Goal: Register for event/course

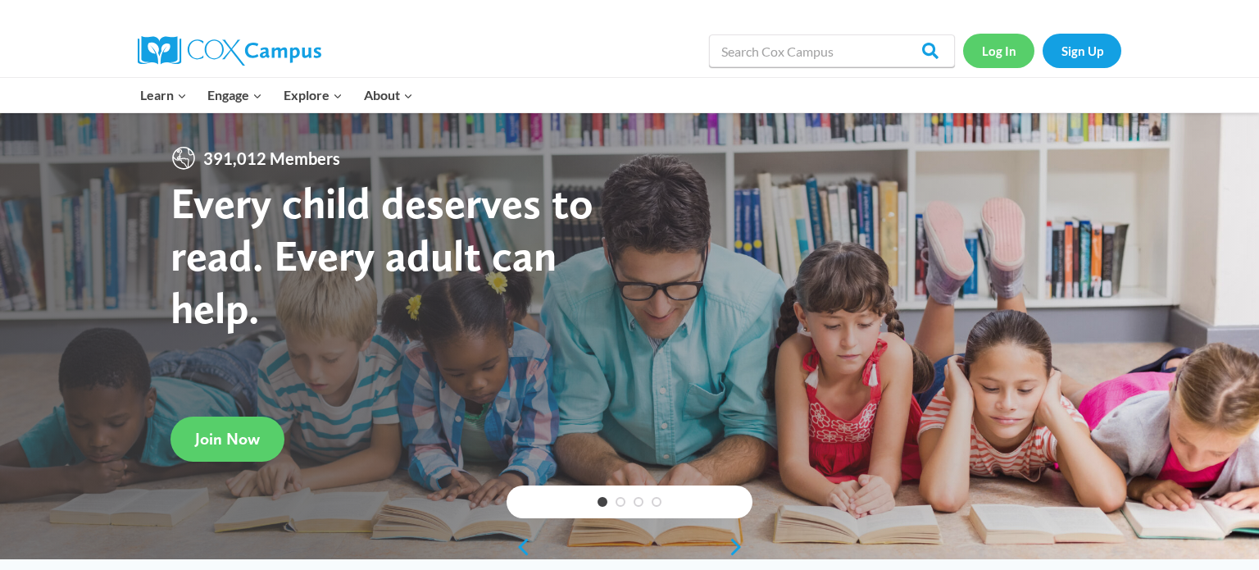
click at [992, 52] on link "Log In" at bounding box center [998, 51] width 71 height 34
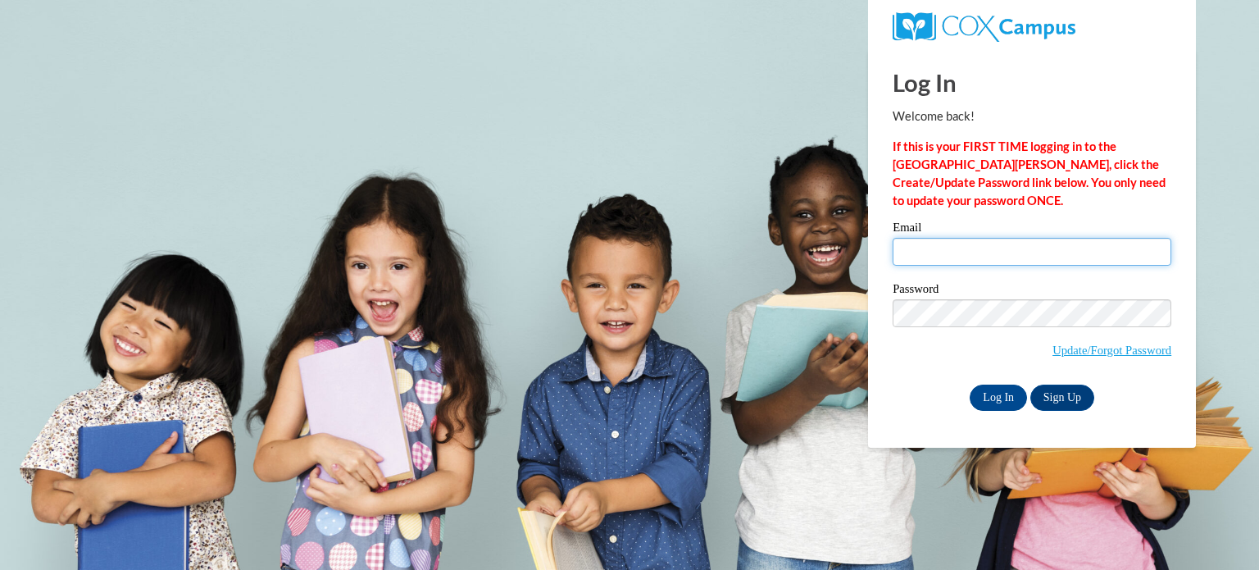
click at [936, 259] on input "Email" at bounding box center [1031, 252] width 279 height 28
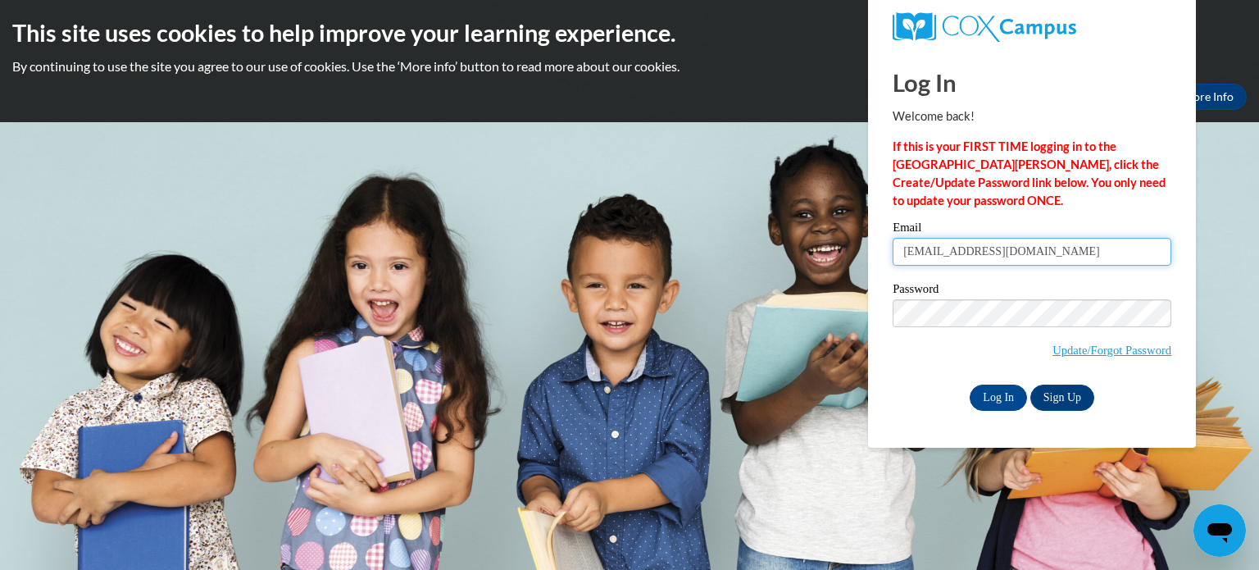
type input "dawndrossel@wrps.net"
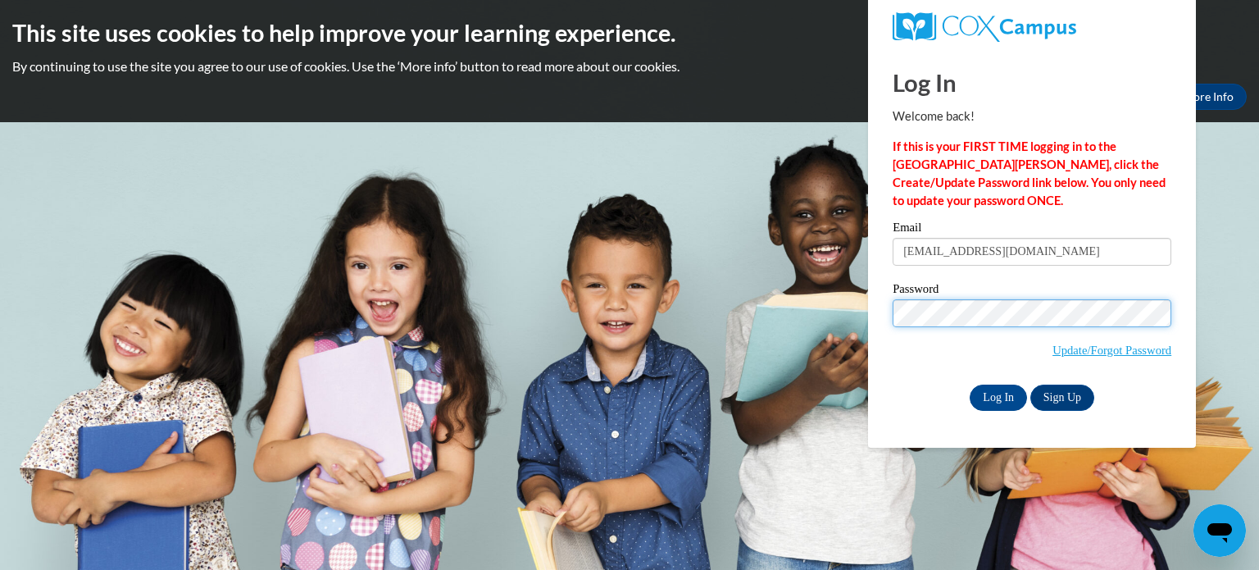
click at [969, 384] on input "Log In" at bounding box center [997, 397] width 57 height 26
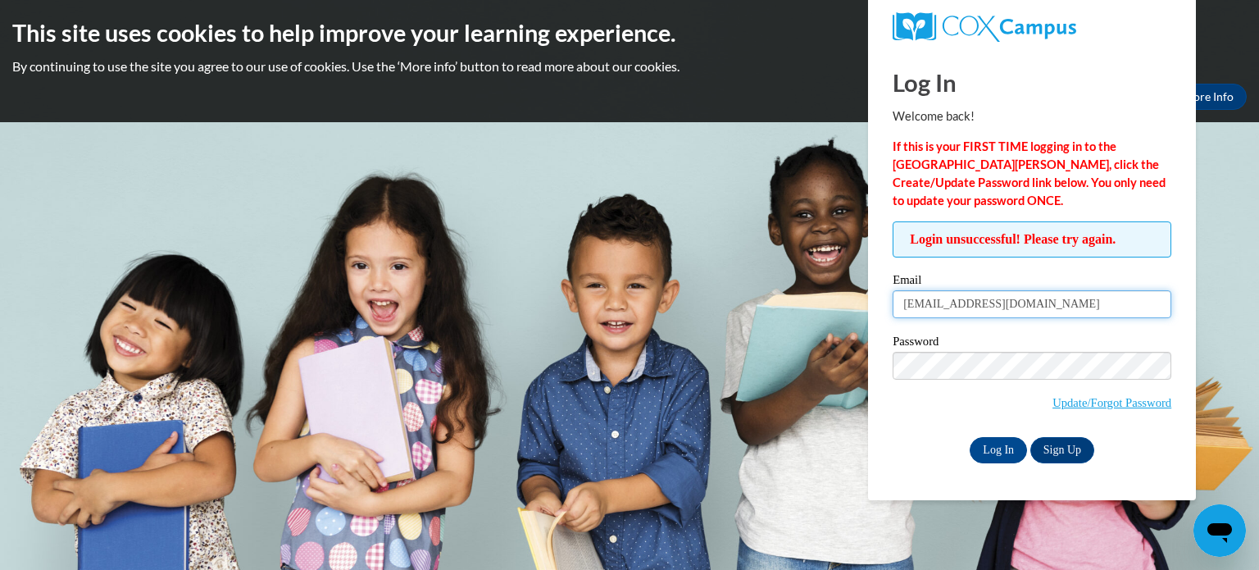
click at [929, 312] on input "[EMAIL_ADDRESS][DOMAIN_NAME]" at bounding box center [1031, 304] width 279 height 28
type input "dawn.drossel@wrps.net"
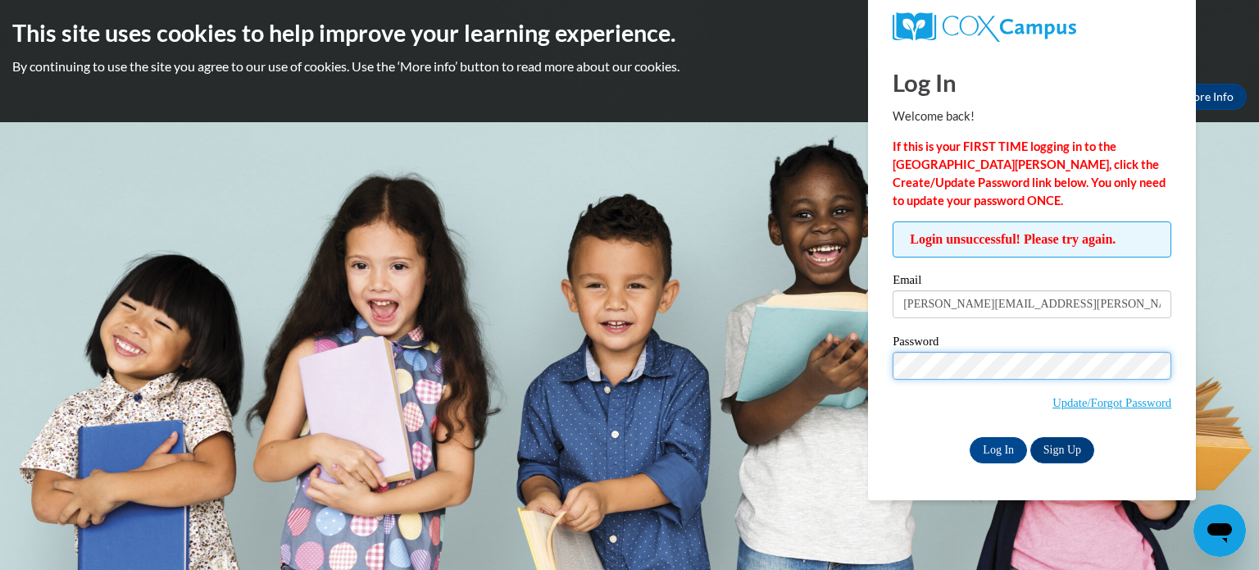
click at [969, 437] on input "Log In" at bounding box center [997, 450] width 57 height 26
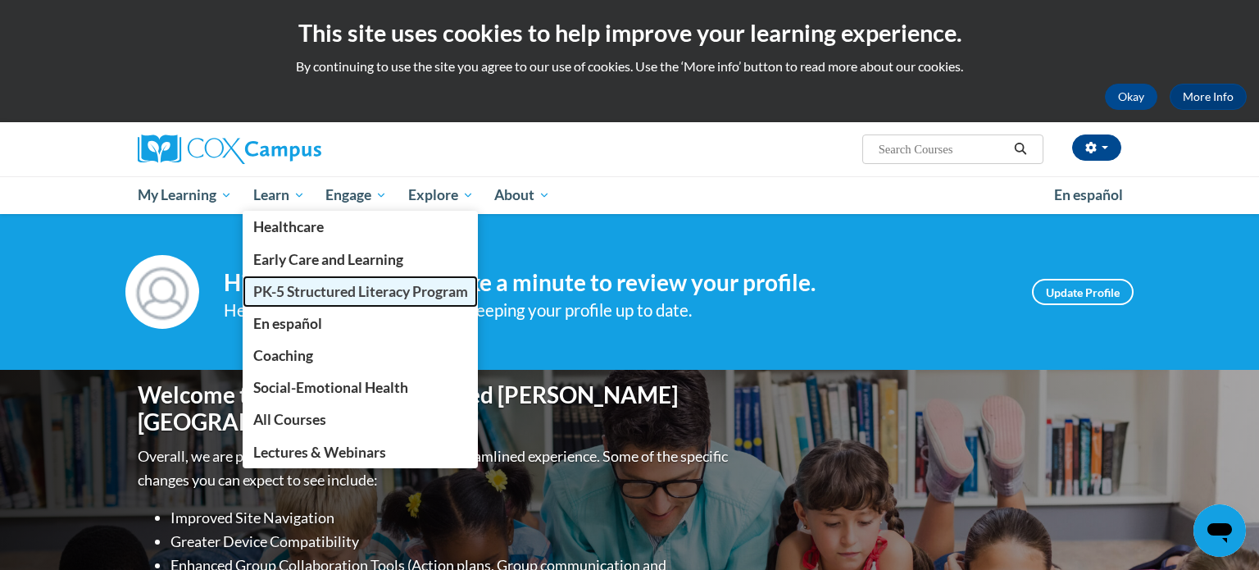
click at [268, 289] on span "PK-5 Structured Literacy Program" at bounding box center [360, 291] width 215 height 17
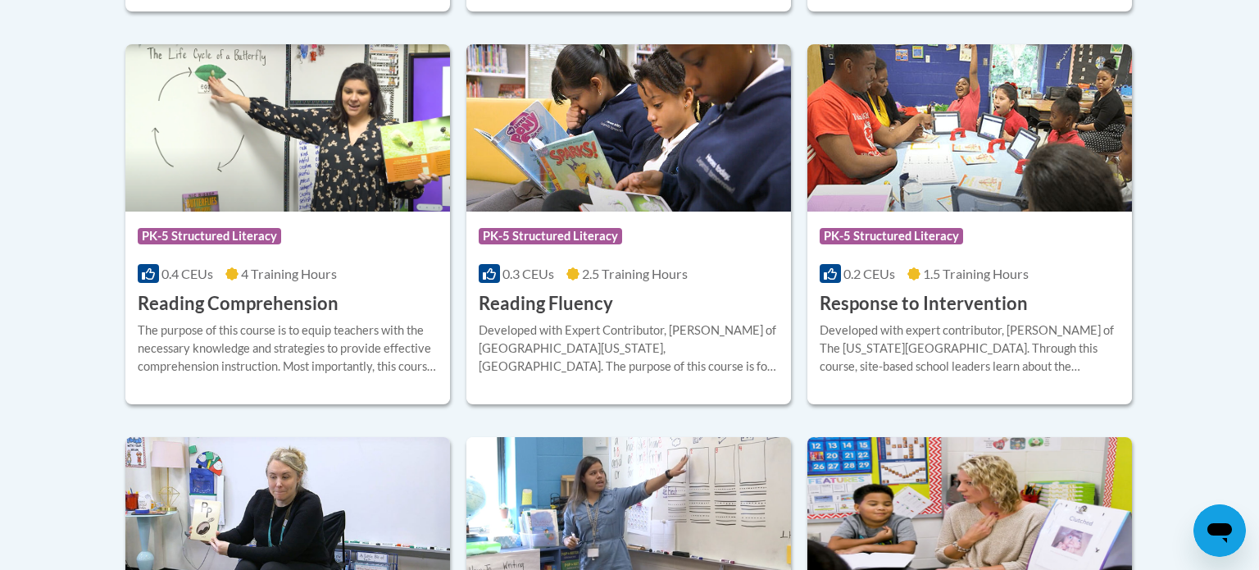
scroll to position [1551, 0]
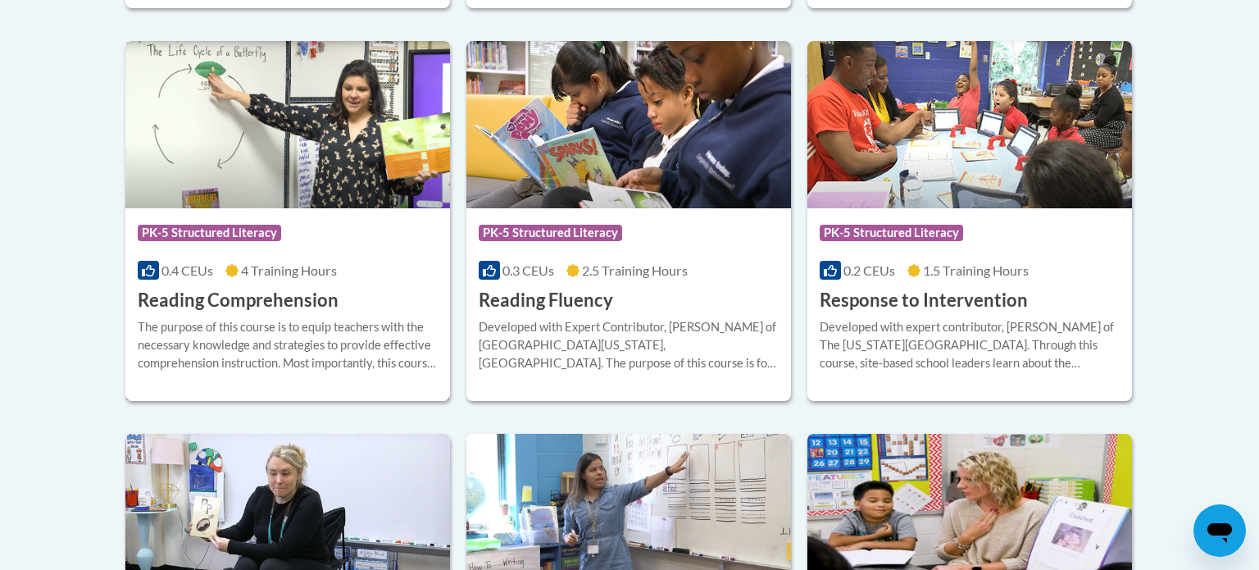
click at [177, 236] on span "PK-5 Structured Literacy" at bounding box center [209, 233] width 143 height 16
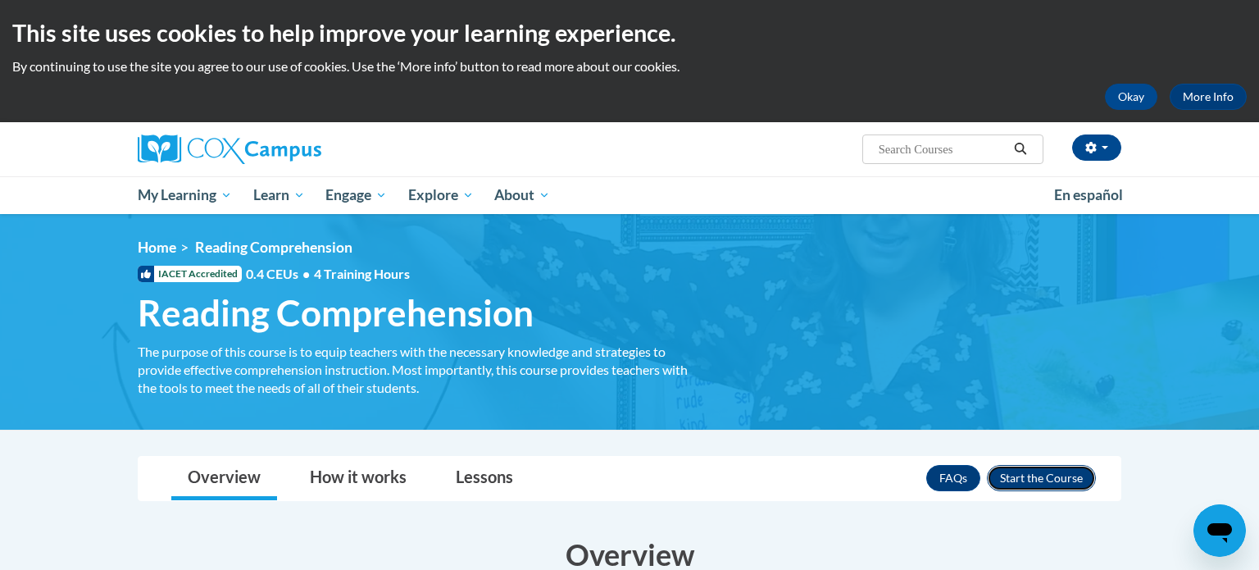
click at [1052, 482] on button "Enroll" at bounding box center [1041, 478] width 109 height 26
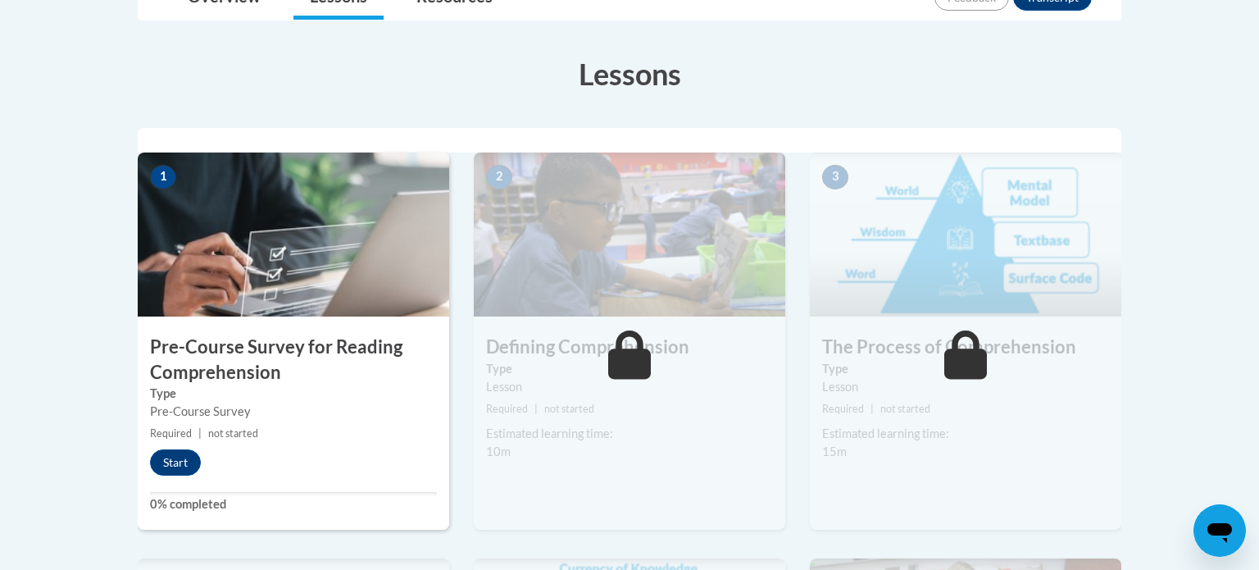
scroll to position [424, 0]
click at [175, 458] on button "Start" at bounding box center [175, 461] width 51 height 26
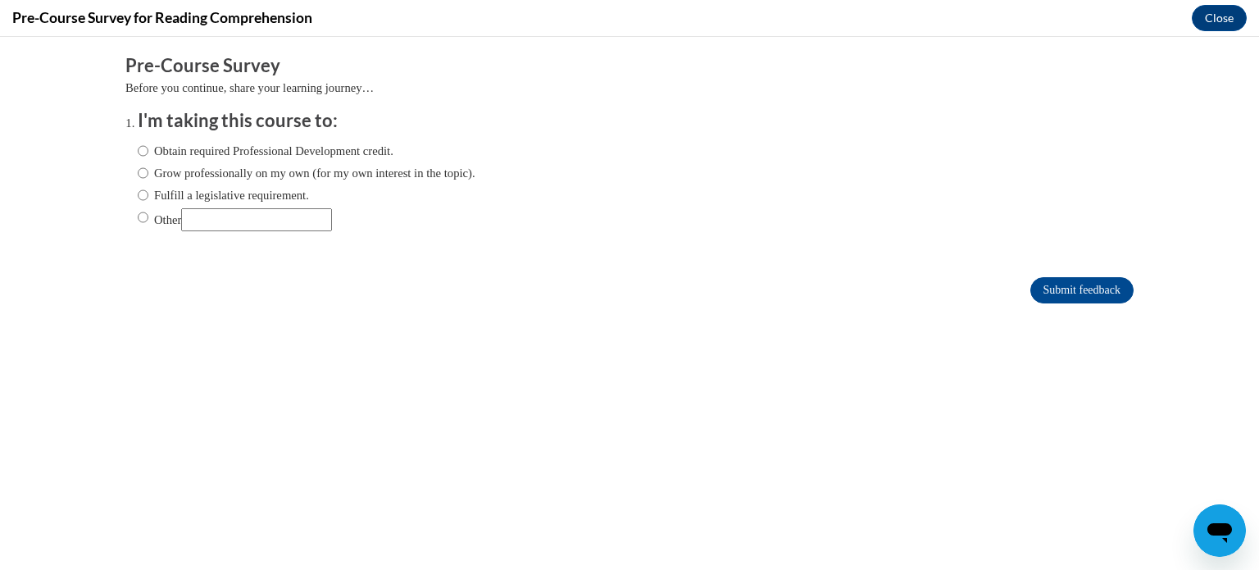
scroll to position [0, 0]
click at [142, 197] on input "Fulfill a legislative requirement." at bounding box center [143, 195] width 11 height 18
radio input "true"
click at [1092, 288] on input "Submit feedback" at bounding box center [1081, 290] width 103 height 26
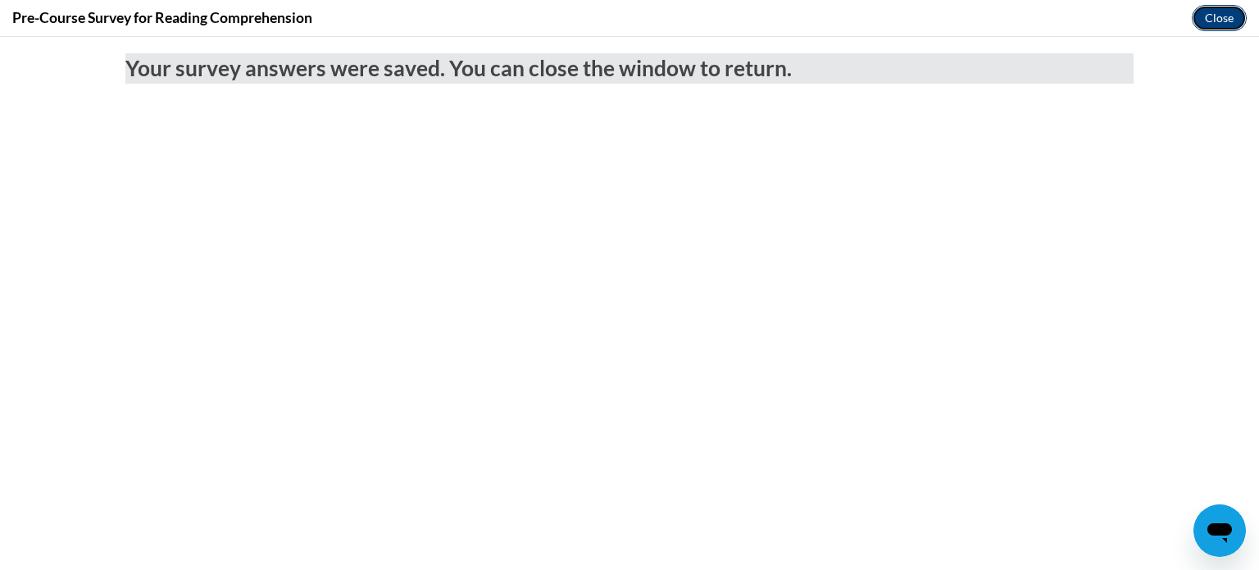
click at [1216, 17] on button "Close" at bounding box center [1219, 18] width 55 height 26
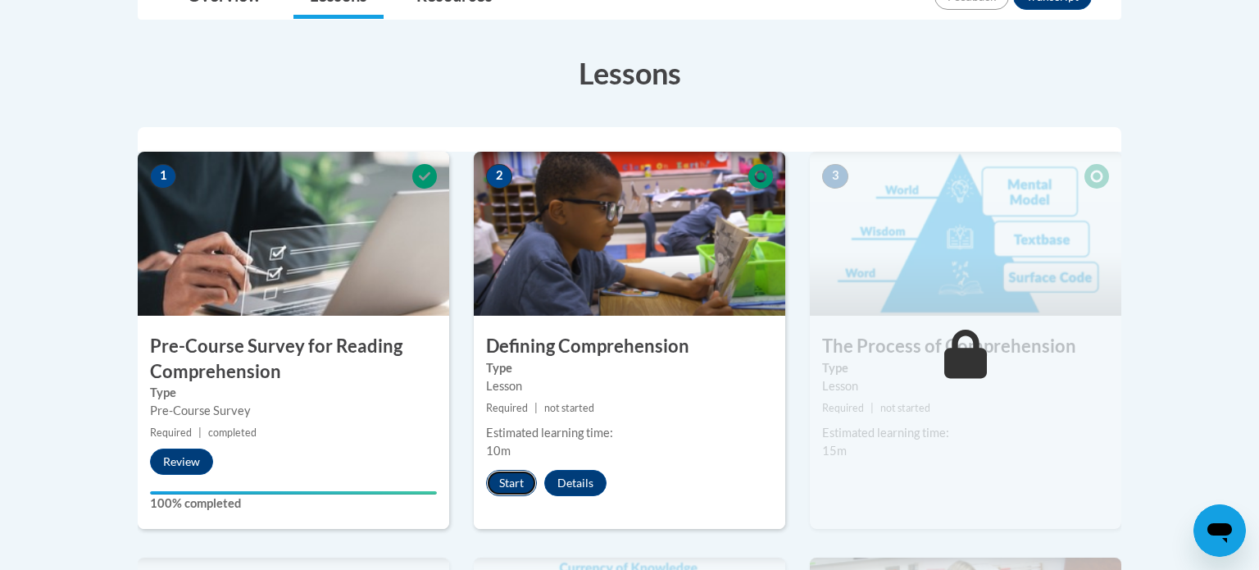
click at [515, 480] on button "Start" at bounding box center [511, 483] width 51 height 26
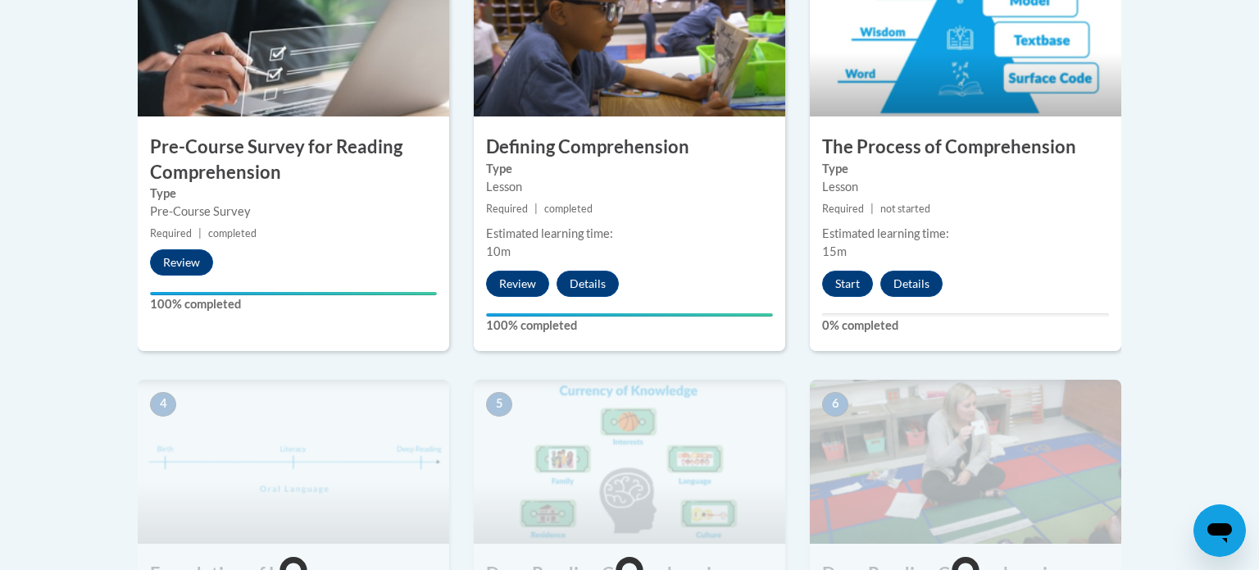
scroll to position [624, 0]
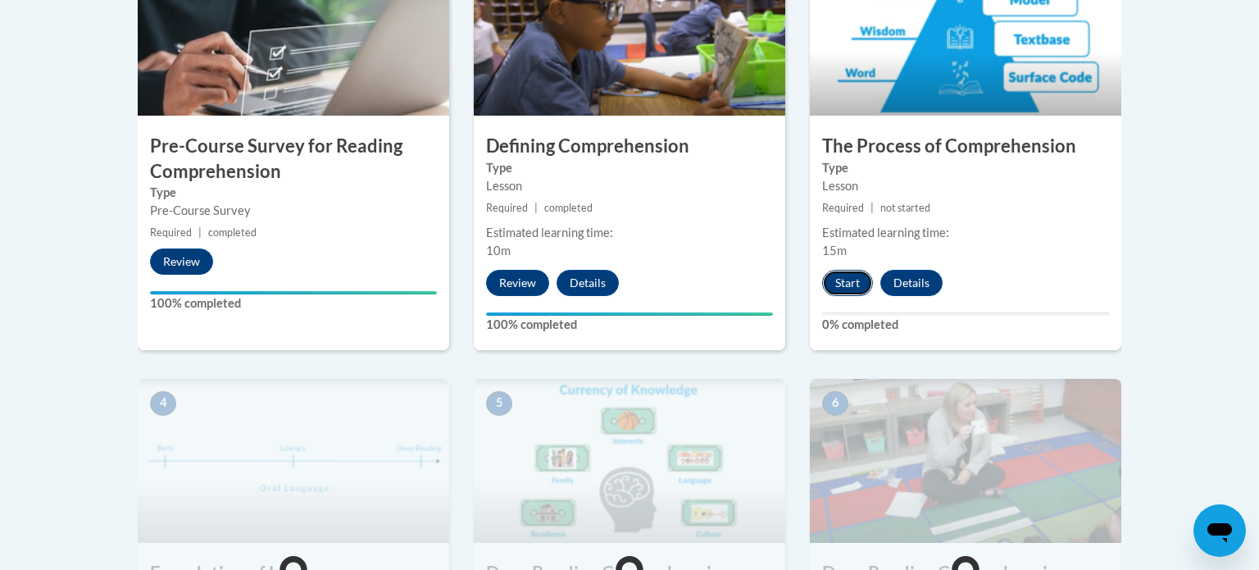
click at [844, 283] on button "Start" at bounding box center [847, 283] width 51 height 26
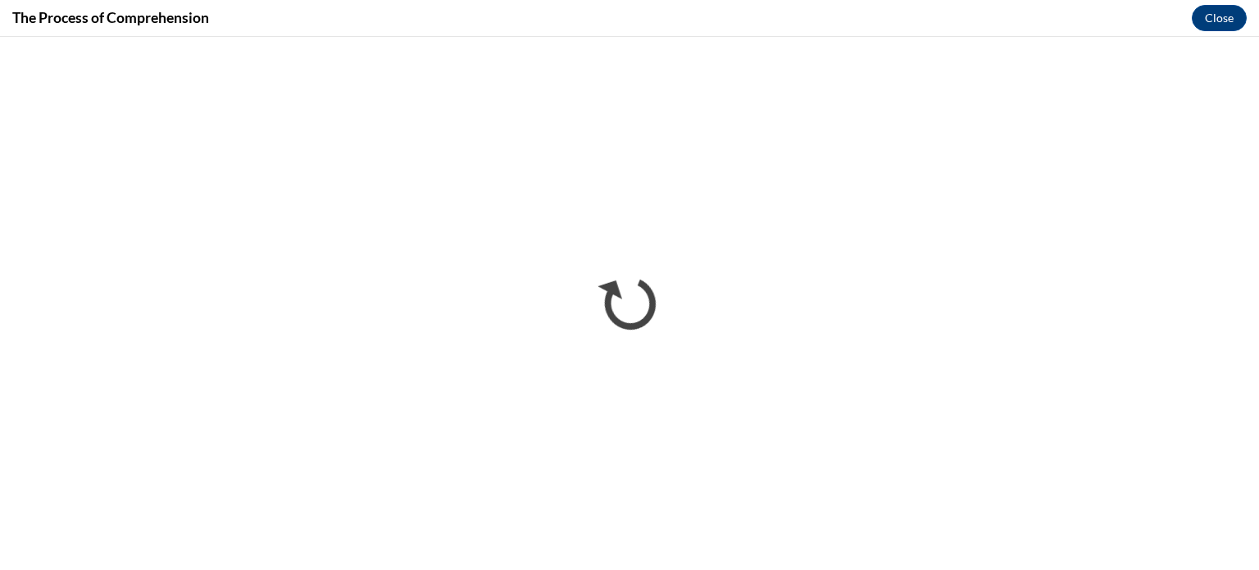
scroll to position [0, 0]
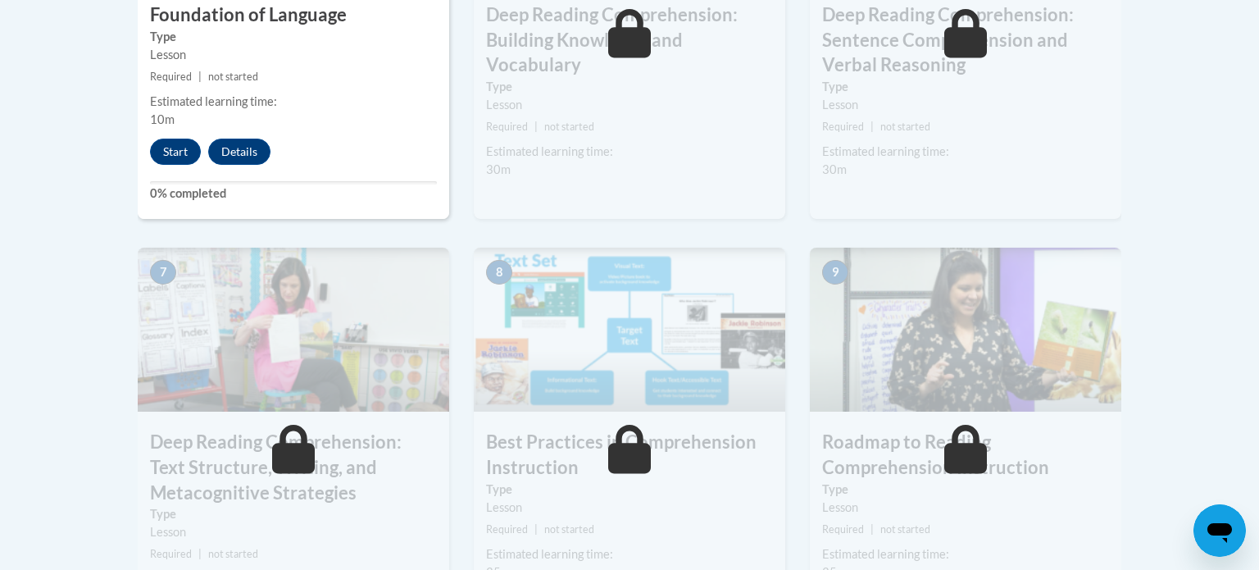
scroll to position [1195, 0]
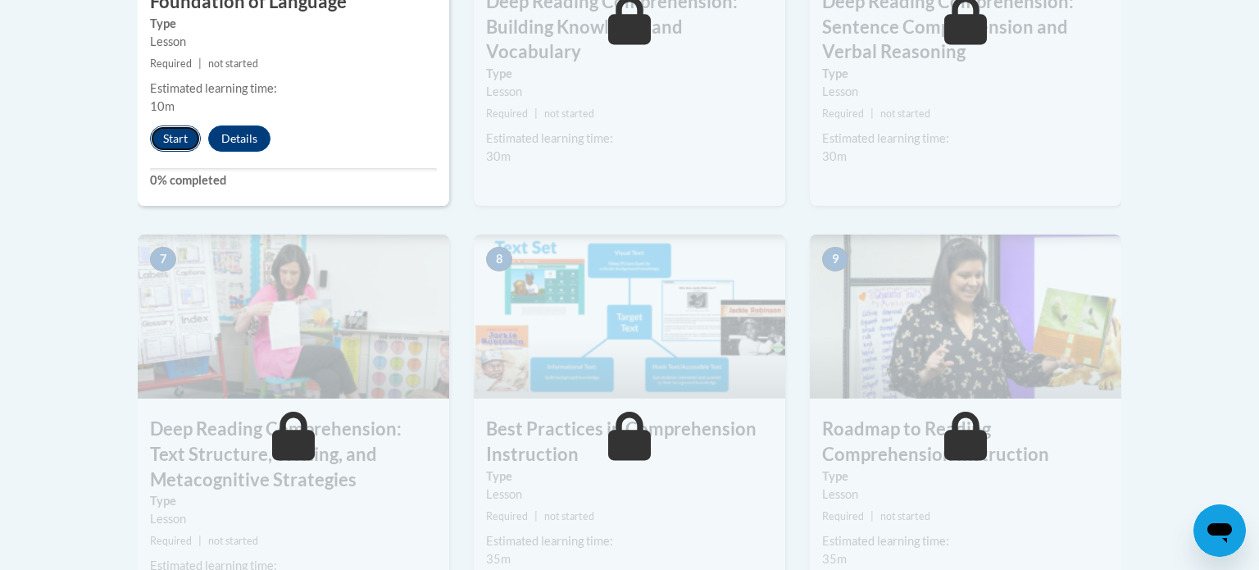
click at [179, 140] on button "Start" at bounding box center [175, 138] width 51 height 26
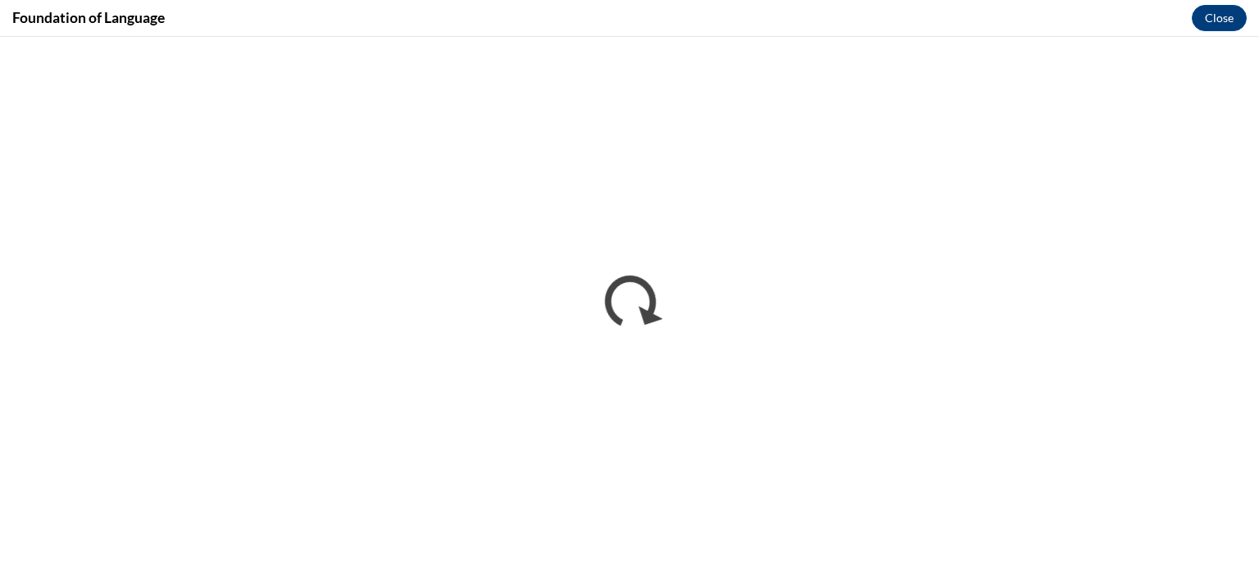
scroll to position [0, 0]
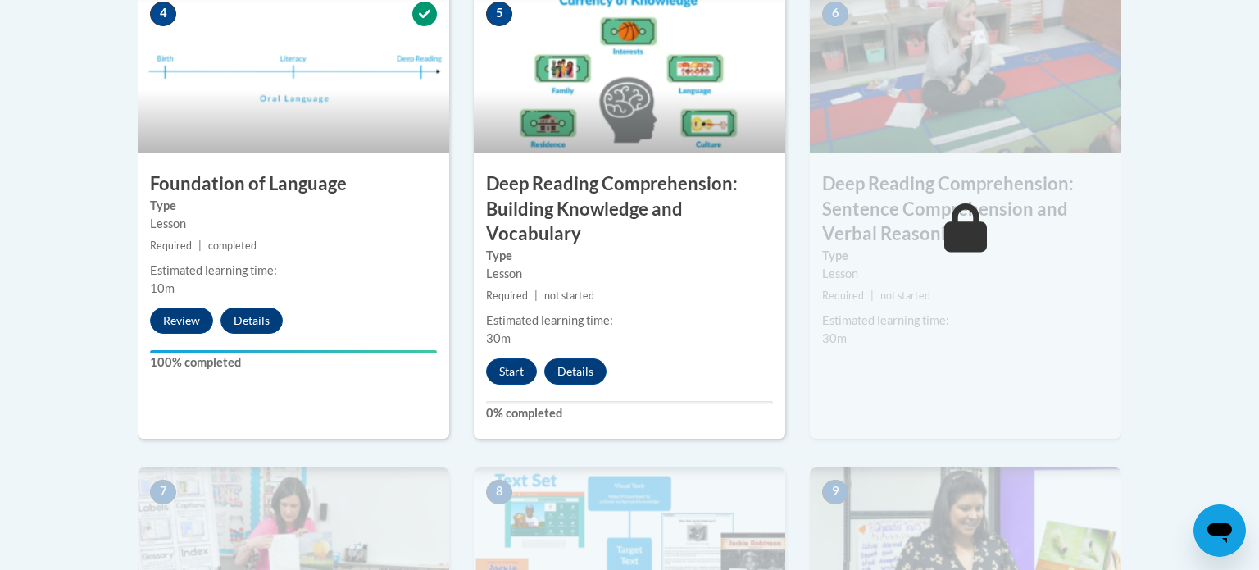
scroll to position [1038, 0]
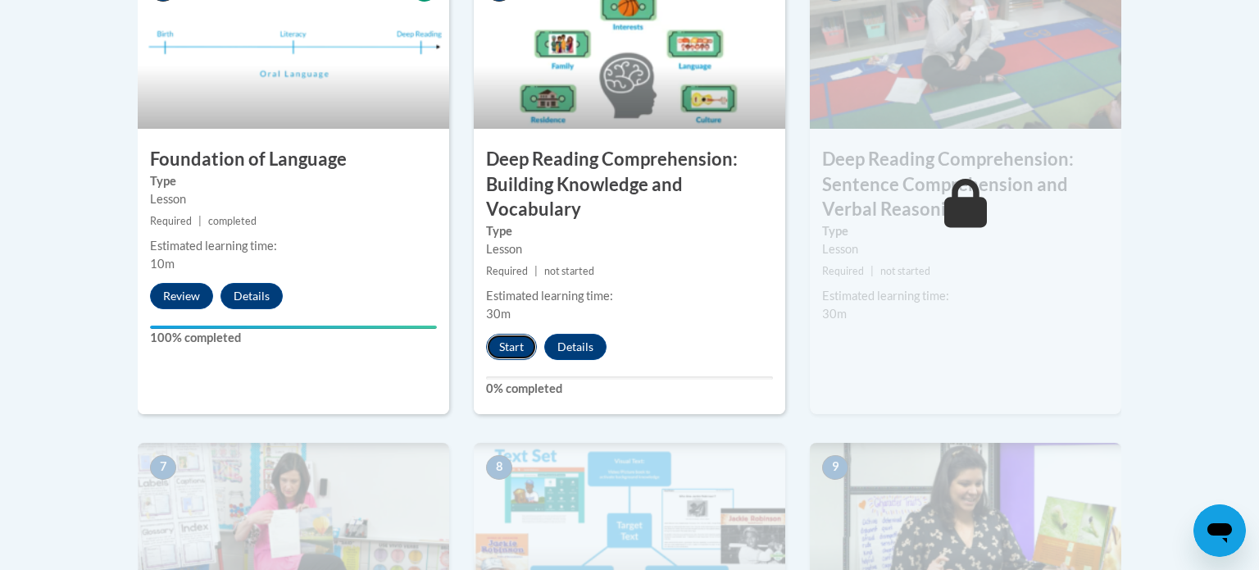
click at [520, 344] on button "Start" at bounding box center [511, 347] width 51 height 26
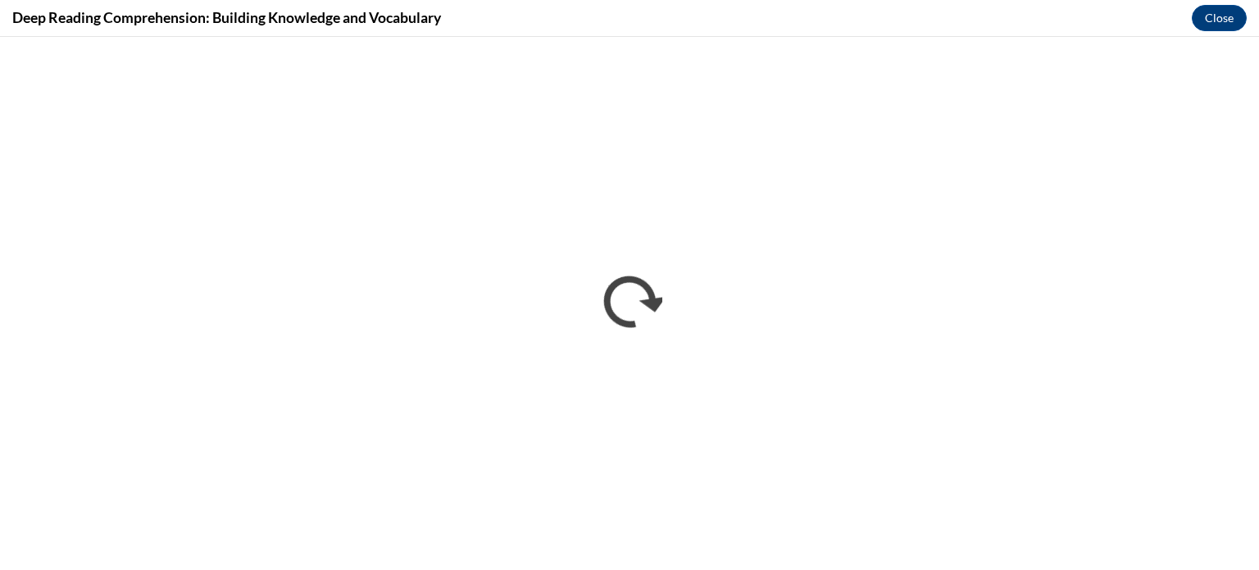
scroll to position [0, 0]
